Goal: Find contact information: Find contact information

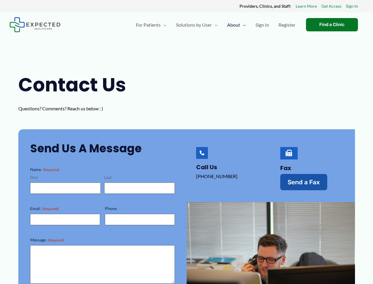
click at [187, 142] on div "Call Us [PHONE_NUMBER]‬‬" at bounding box center [229, 168] width 84 height 79
click at [304, 182] on span "Send a Fax" at bounding box center [304, 182] width 32 height 6
